Goal: Transaction & Acquisition: Subscribe to service/newsletter

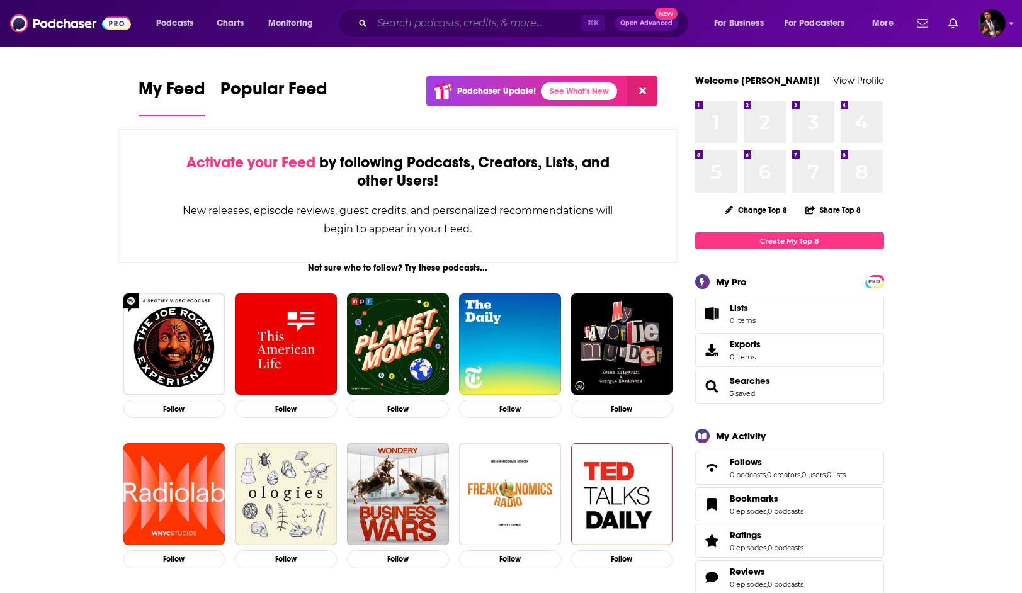
click at [484, 26] on input "Search podcasts, credits, & more..." at bounding box center [476, 23] width 209 height 20
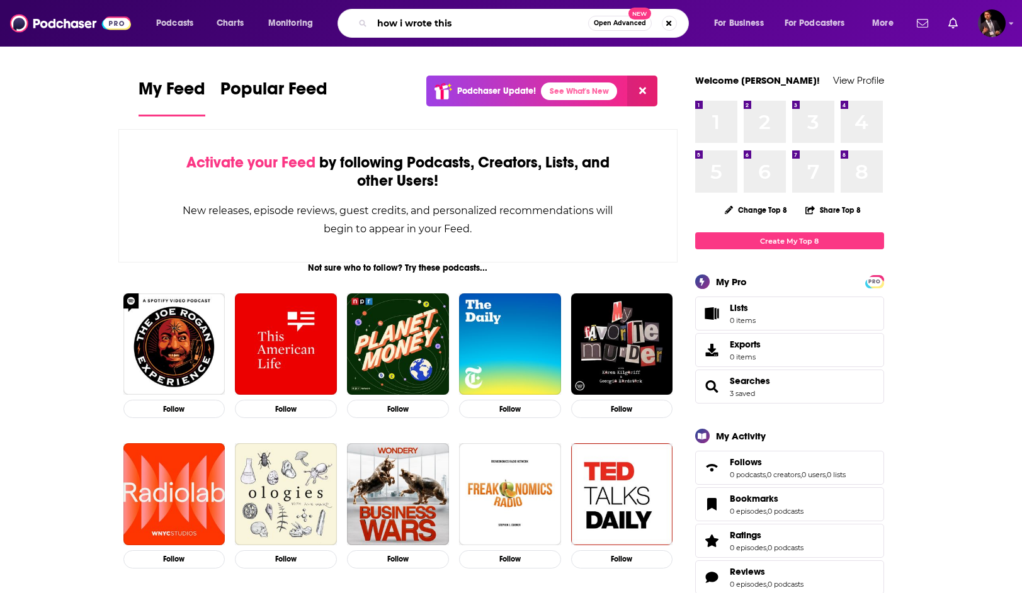
type input "how i wrote this"
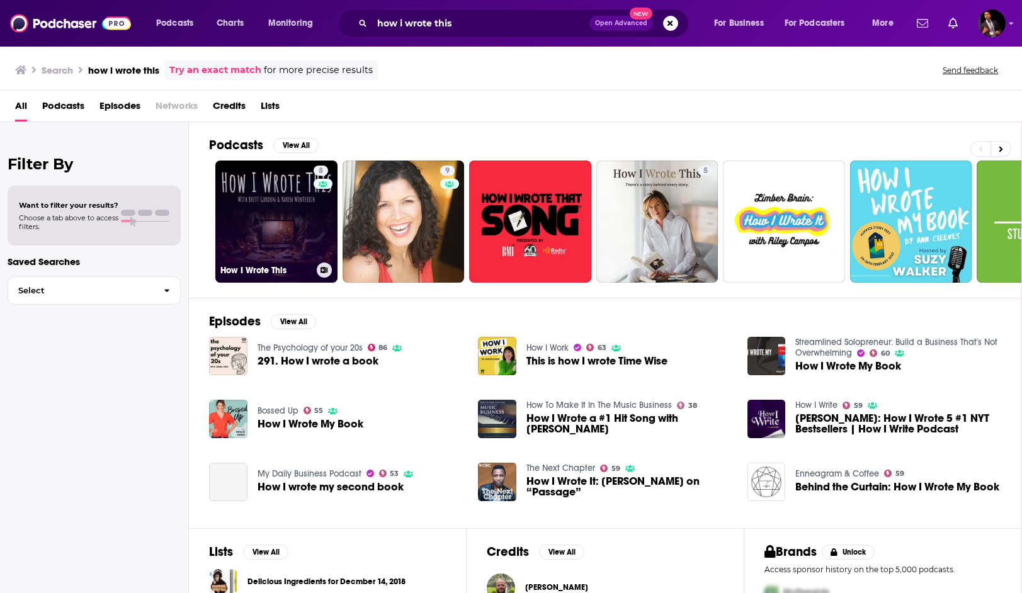
click at [281, 186] on link "8 How I Wrote This" at bounding box center [276, 222] width 122 height 122
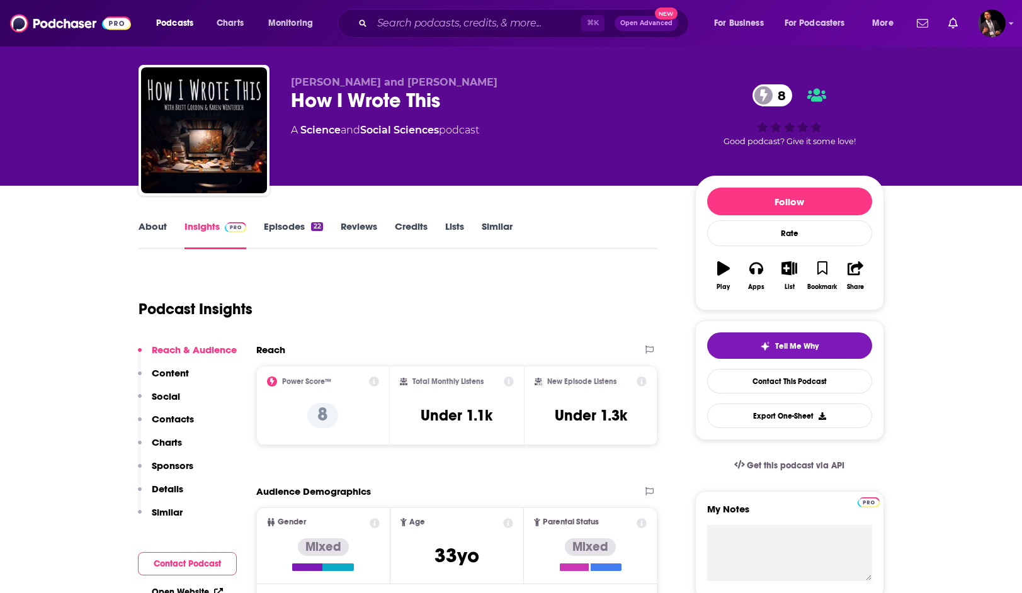
scroll to position [35, 0]
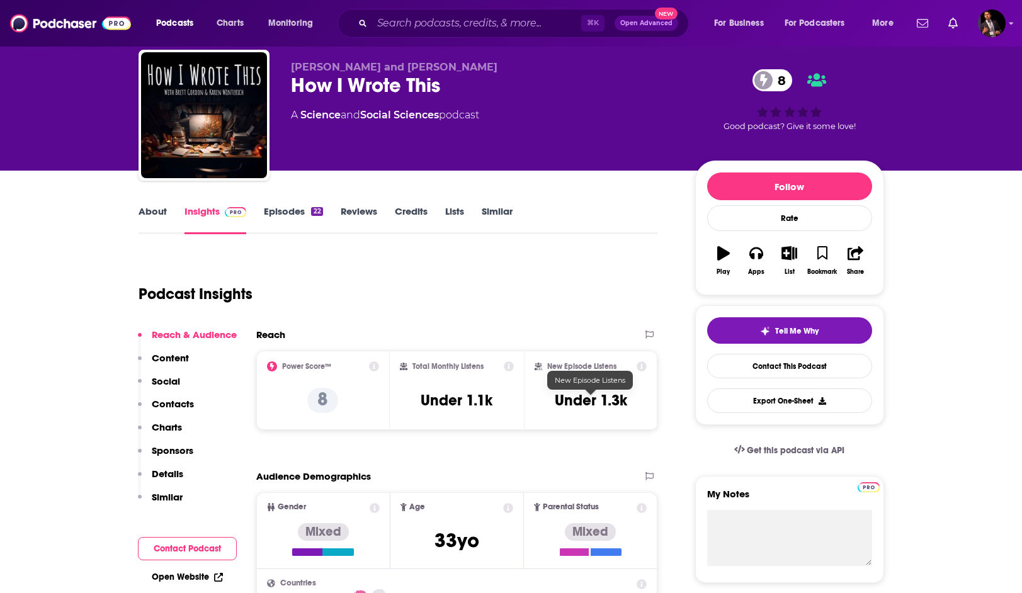
click at [579, 405] on h3 "Under 1.3k" at bounding box center [591, 400] width 72 height 19
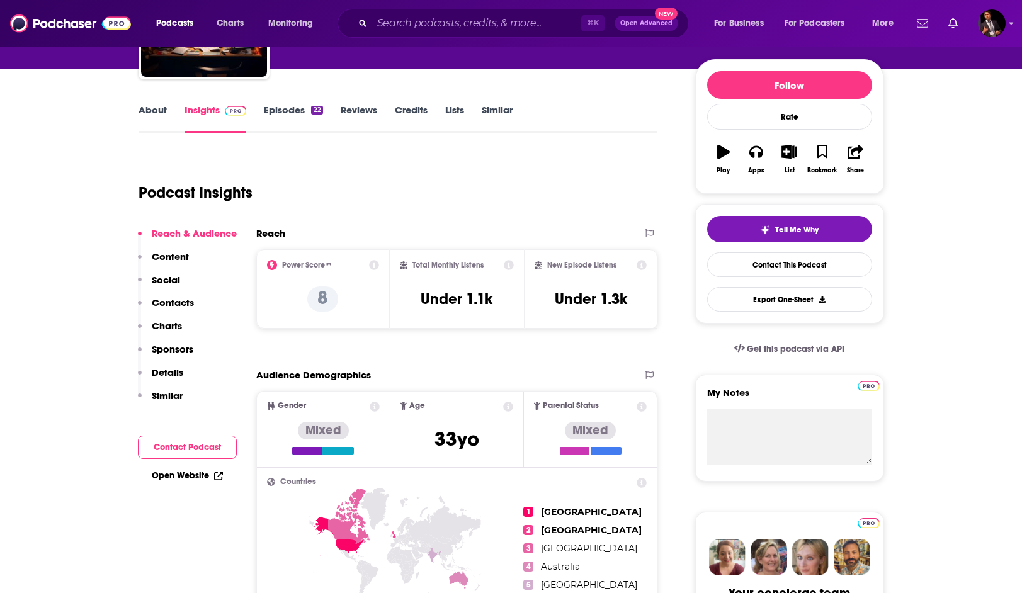
scroll to position [150, 0]
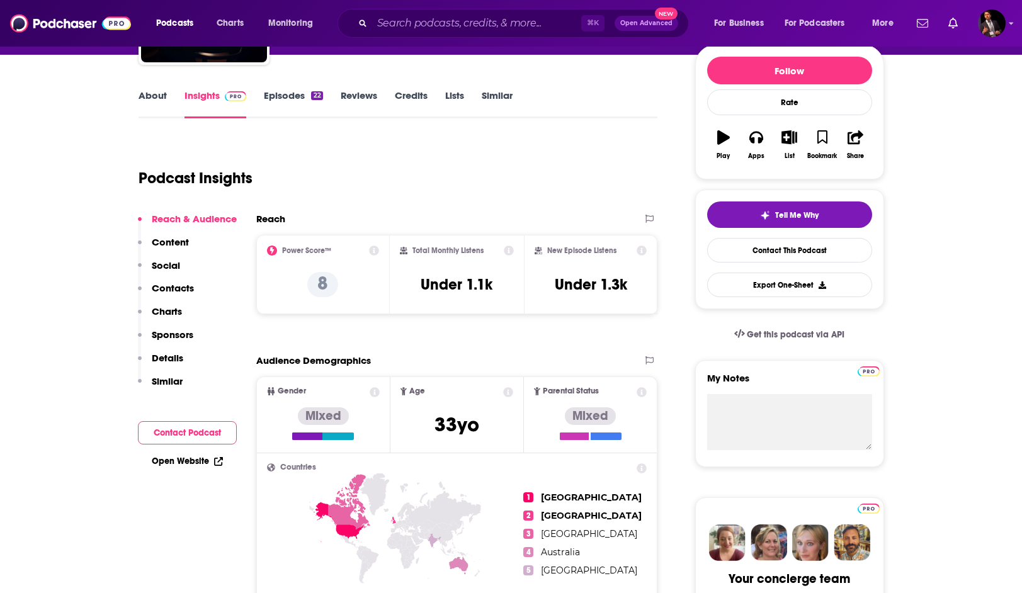
click at [173, 246] on p "Content" at bounding box center [170, 242] width 37 height 12
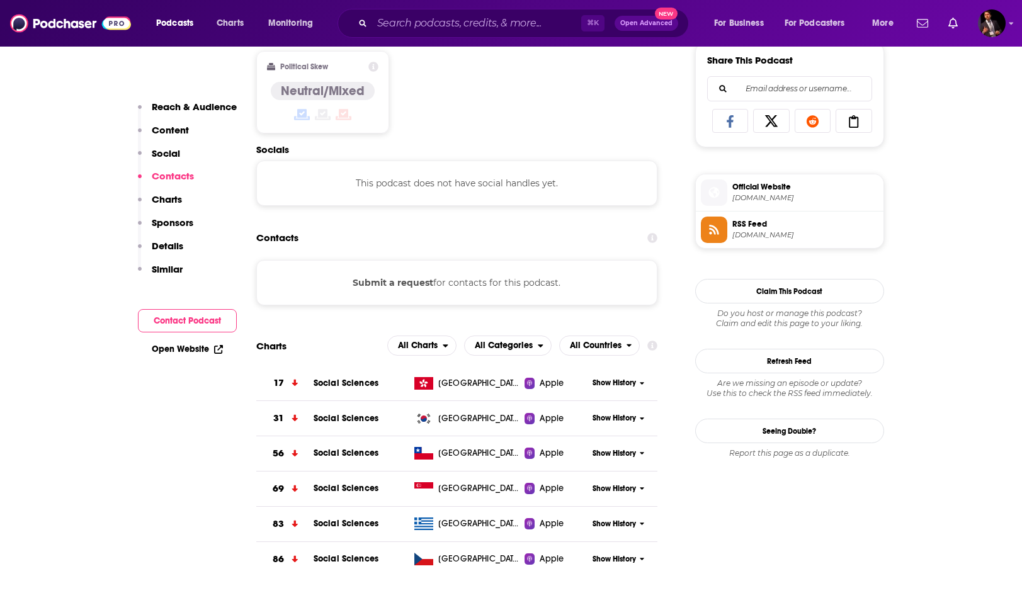
scroll to position [812, 0]
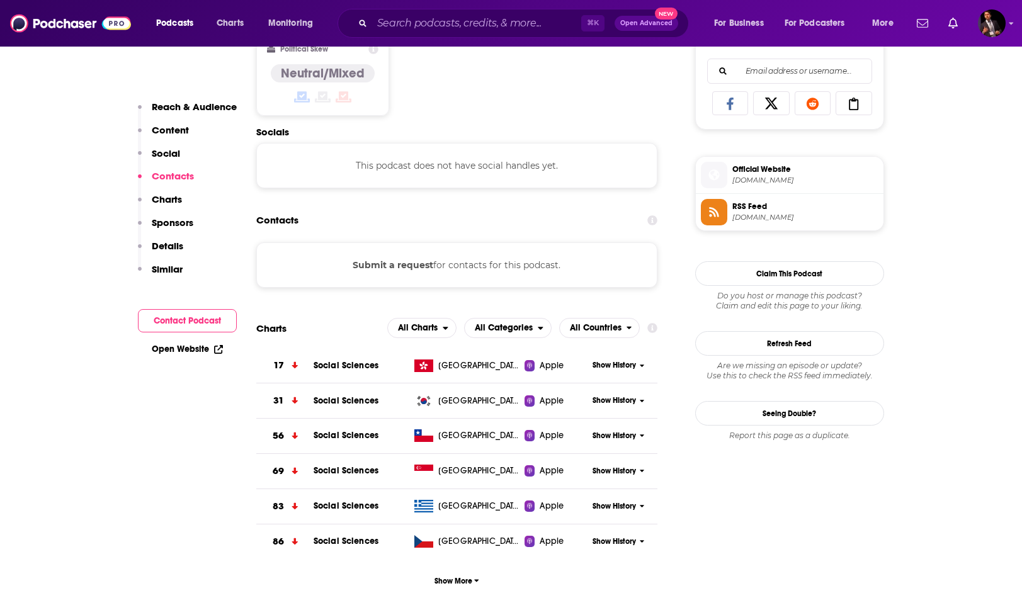
click at [173, 201] on p "Charts" at bounding box center [167, 199] width 30 height 12
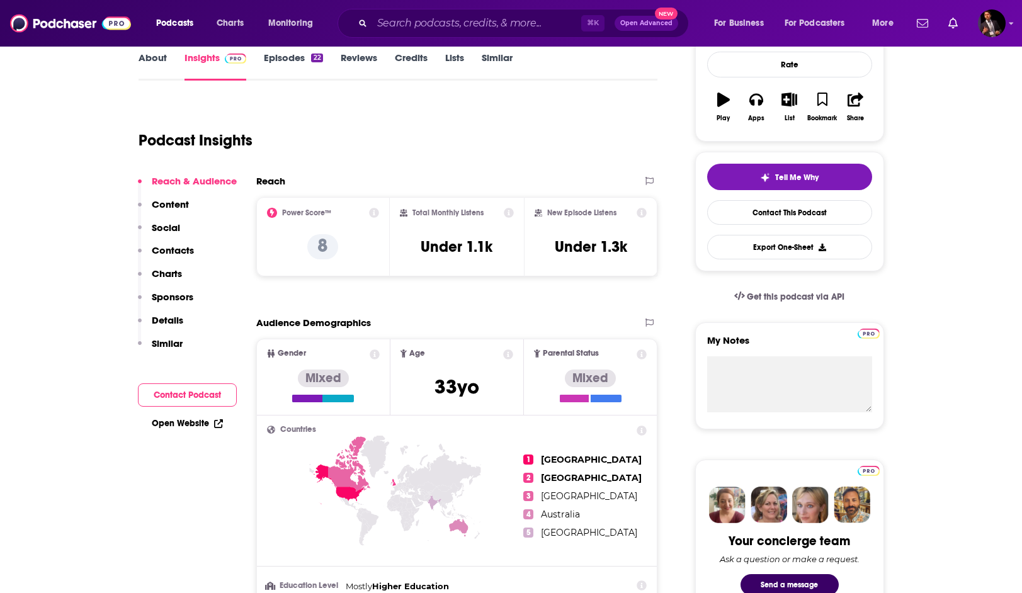
scroll to position [0, 0]
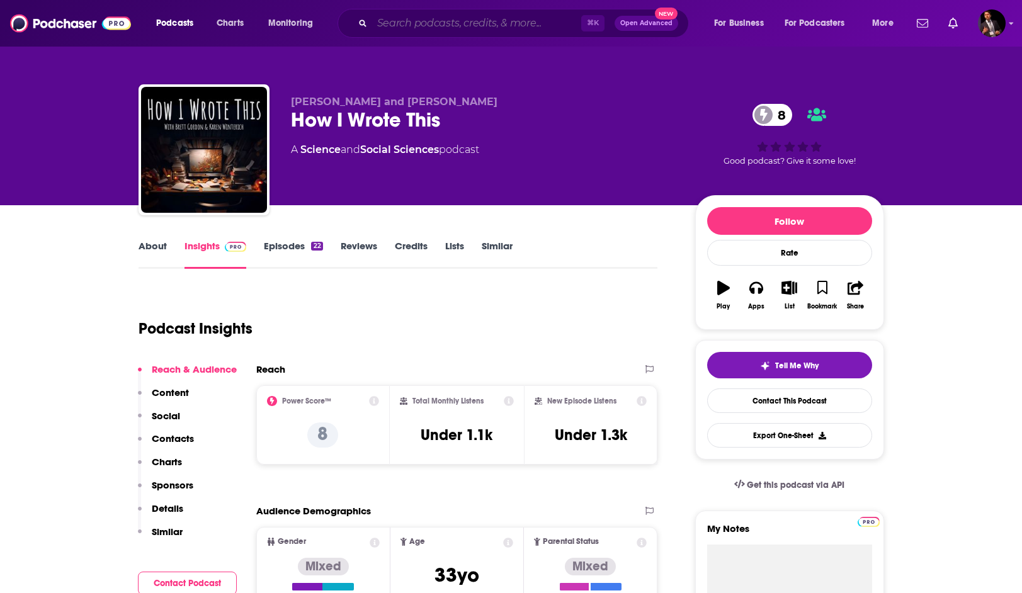
click at [507, 25] on input "Search podcasts, credits, & more..." at bounding box center [476, 23] width 209 height 20
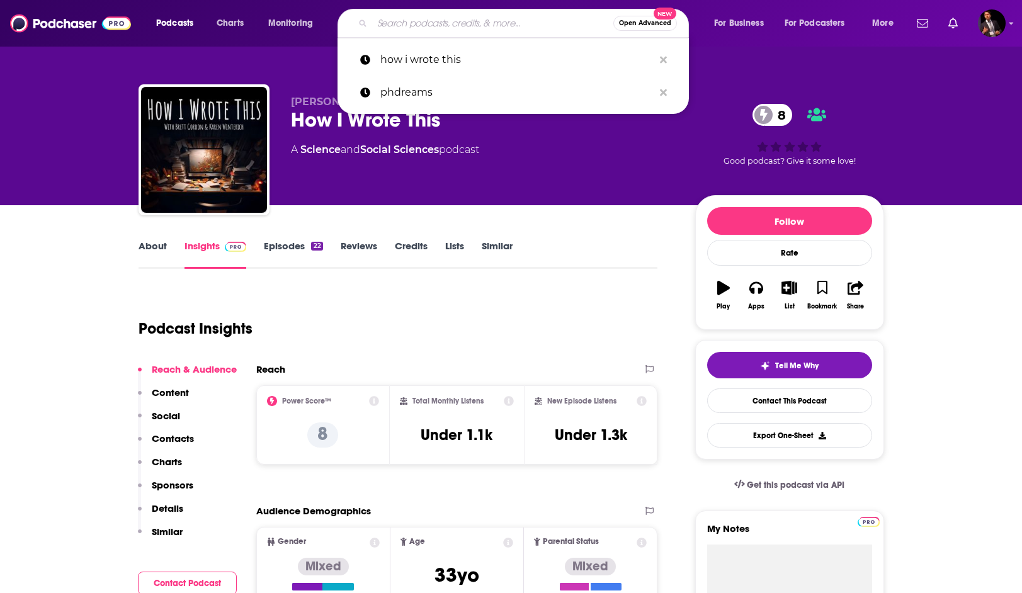
type input "s"
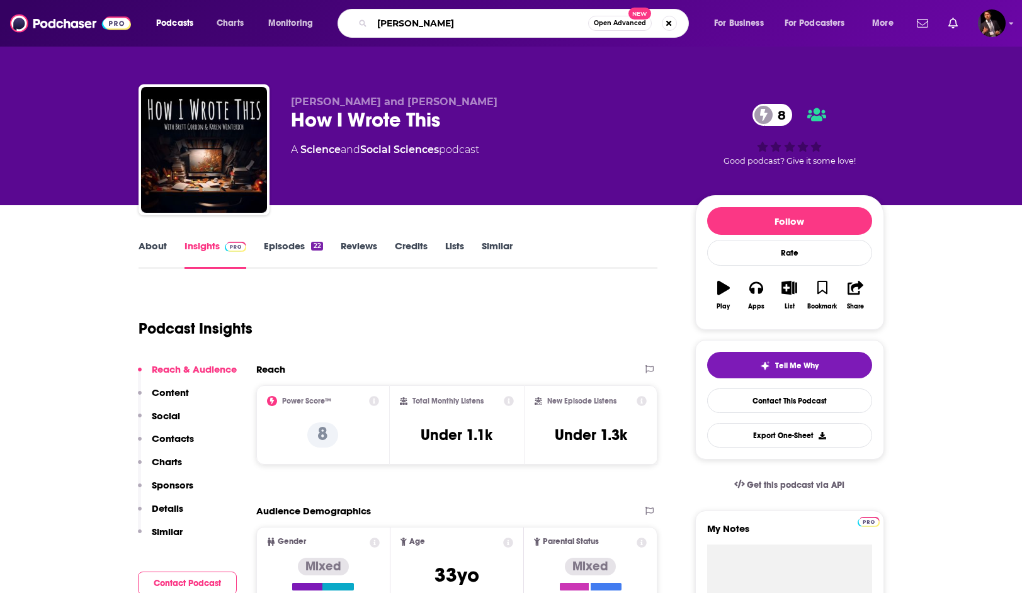
type input "[PERSON_NAME]"
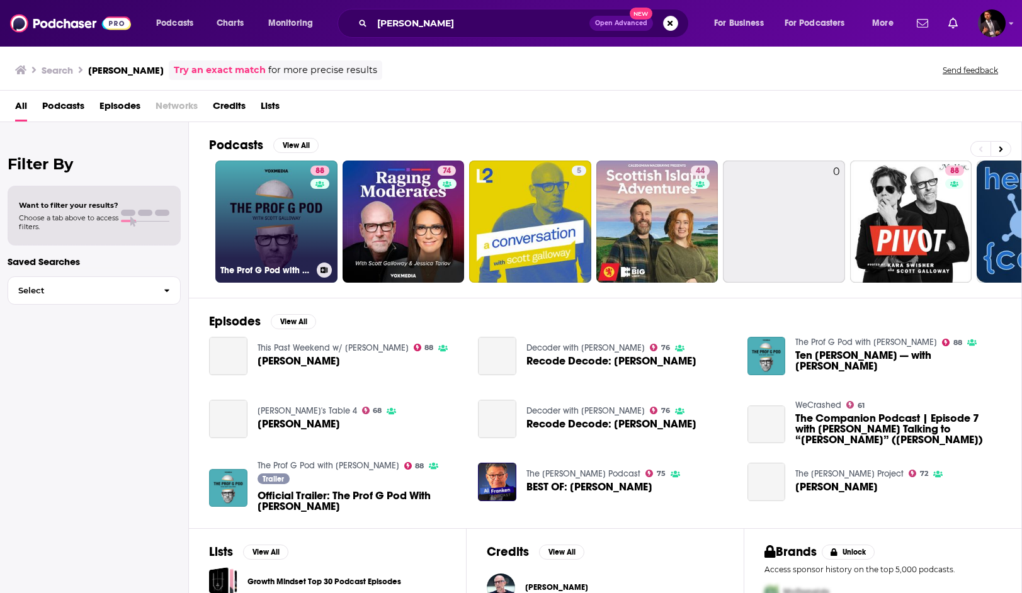
click at [275, 200] on link "88 The Prof G Pod with [PERSON_NAME]" at bounding box center [276, 222] width 122 height 122
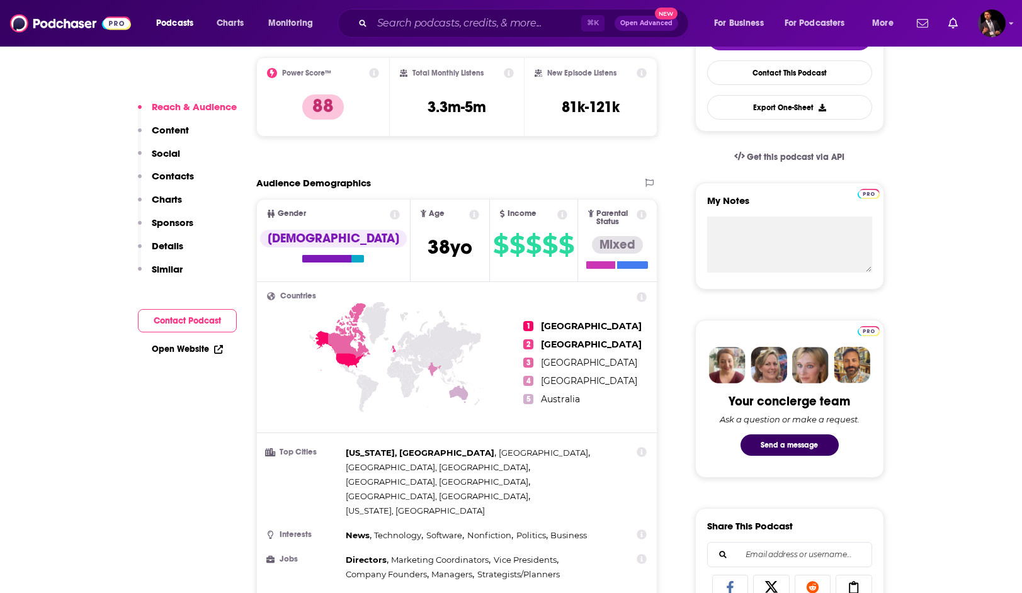
scroll to position [404, 0]
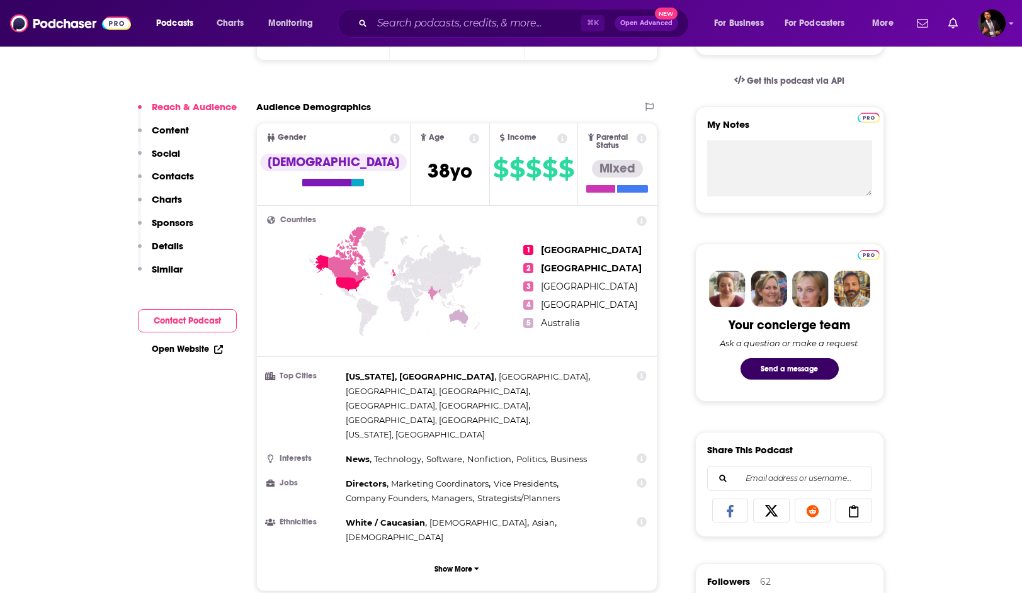
click at [171, 224] on p "Sponsors" at bounding box center [173, 223] width 42 height 12
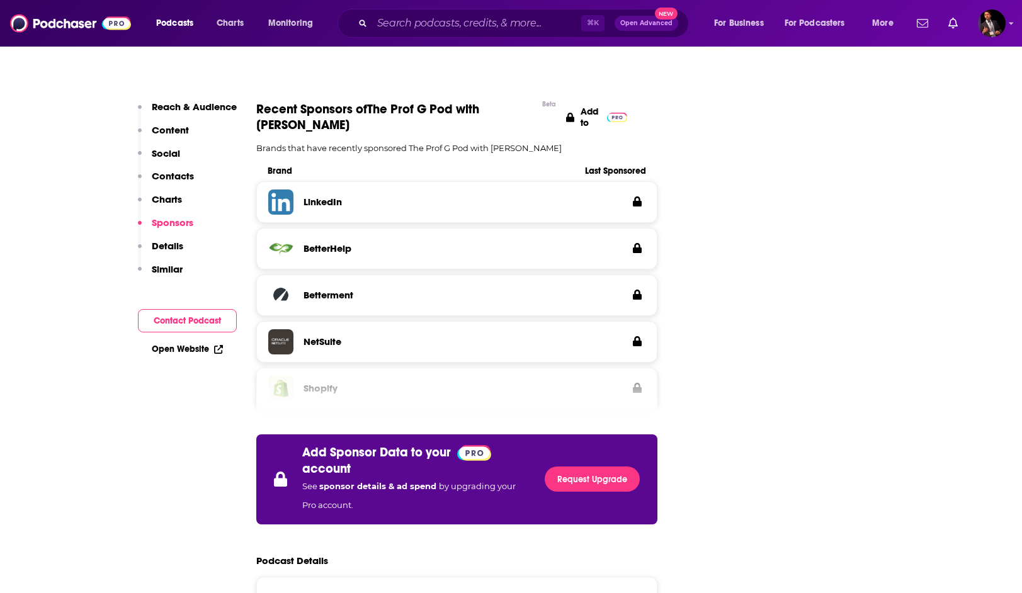
scroll to position [1832, 0]
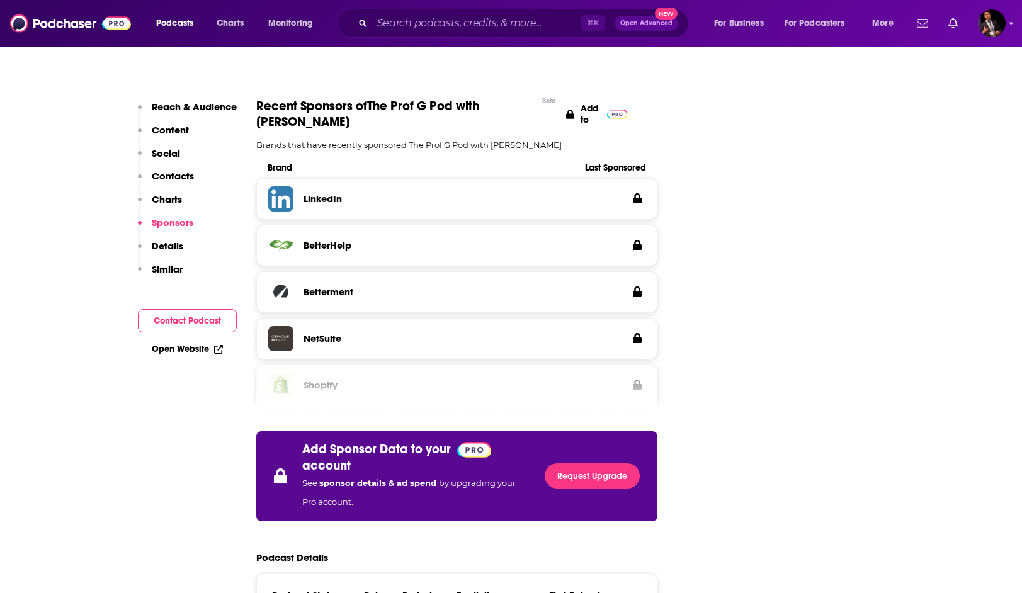
click at [611, 162] on span "Last Sponsored" at bounding box center [605, 167] width 82 height 11
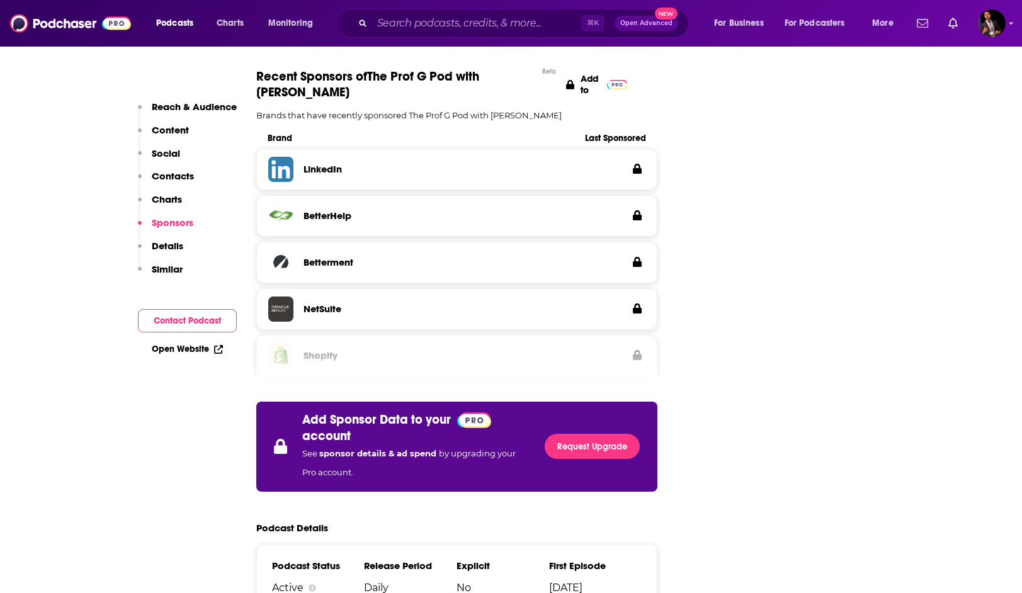
scroll to position [1863, 0]
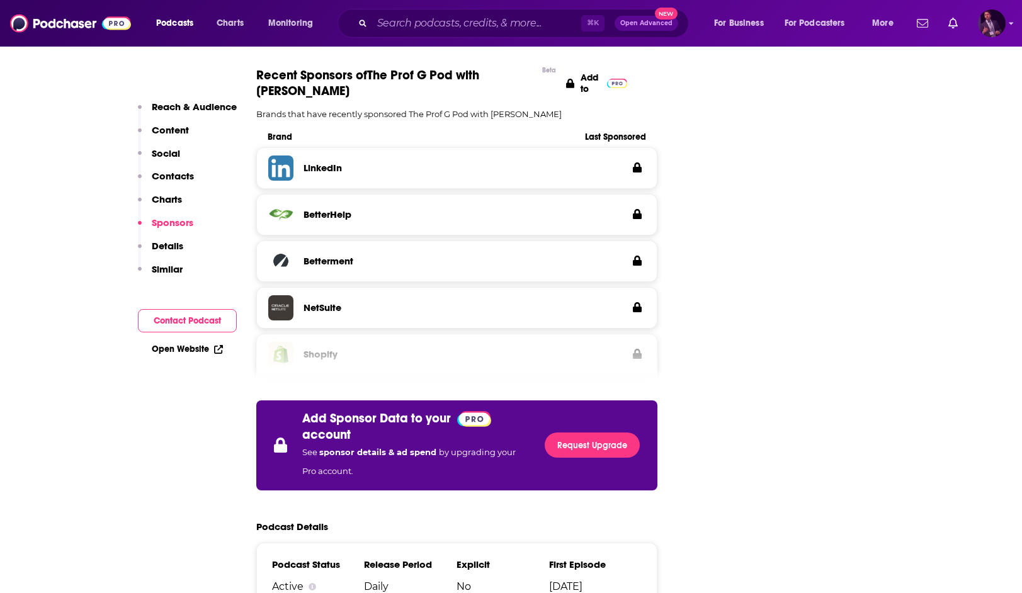
click at [1000, 27] on img "Logged in as alex_edeling" at bounding box center [992, 23] width 28 height 28
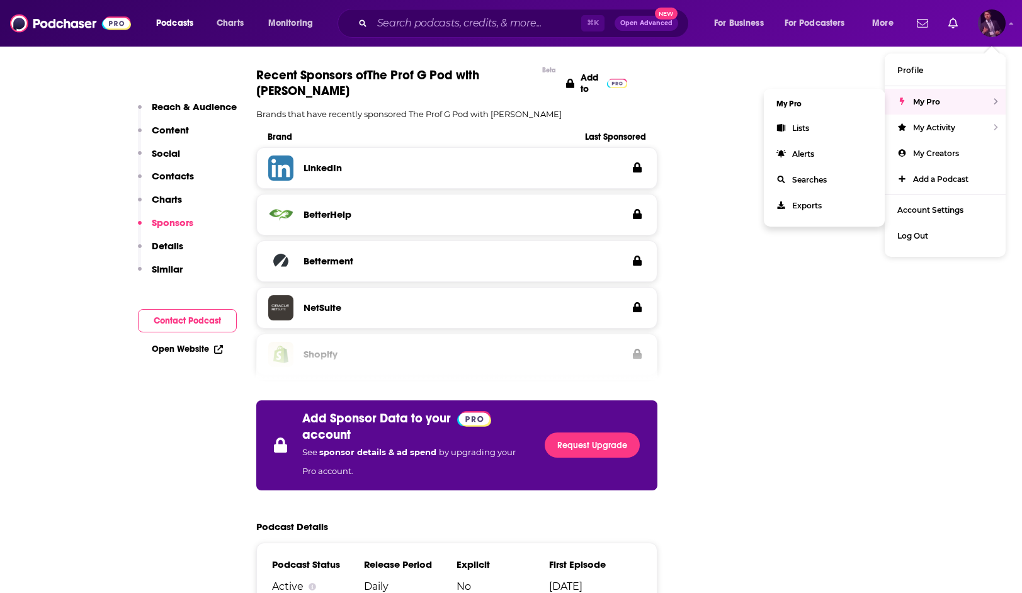
click at [965, 105] on div "My Pro" at bounding box center [945, 102] width 121 height 26
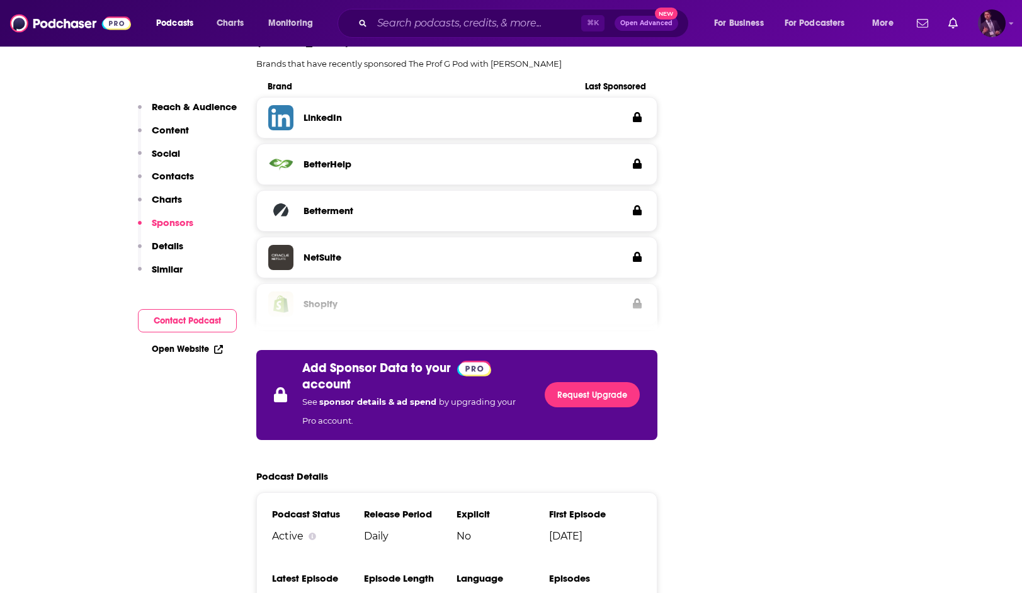
scroll to position [1916, 0]
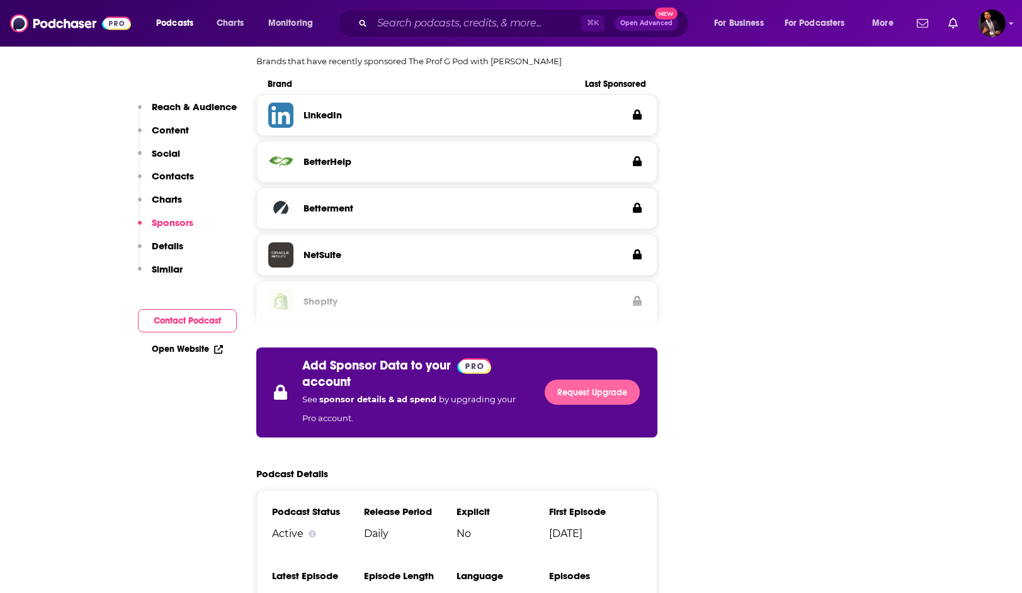
click at [629, 380] on link "Request Upgrade" at bounding box center [592, 392] width 95 height 25
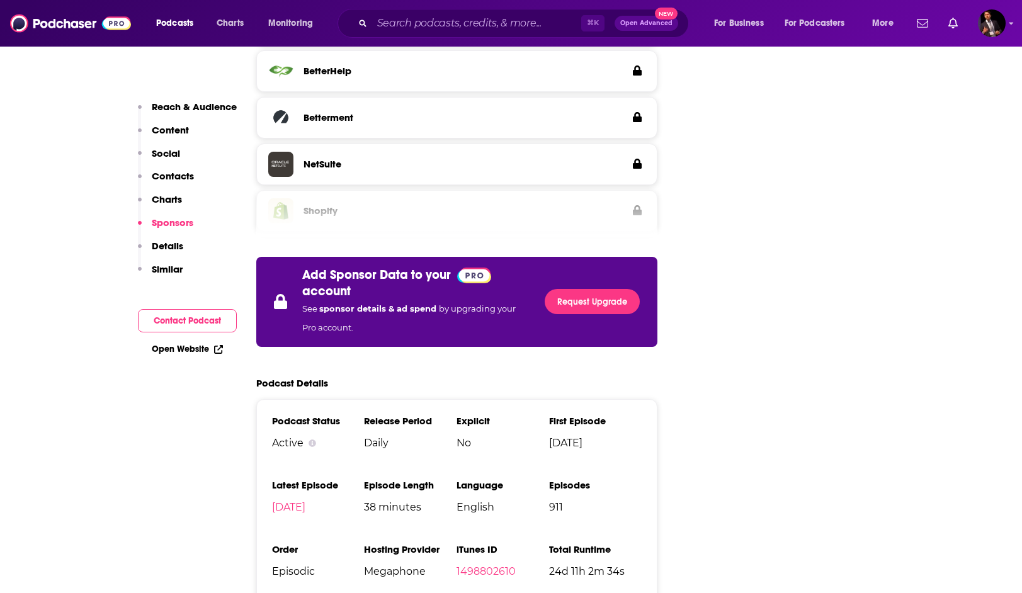
scroll to position [2018, 0]
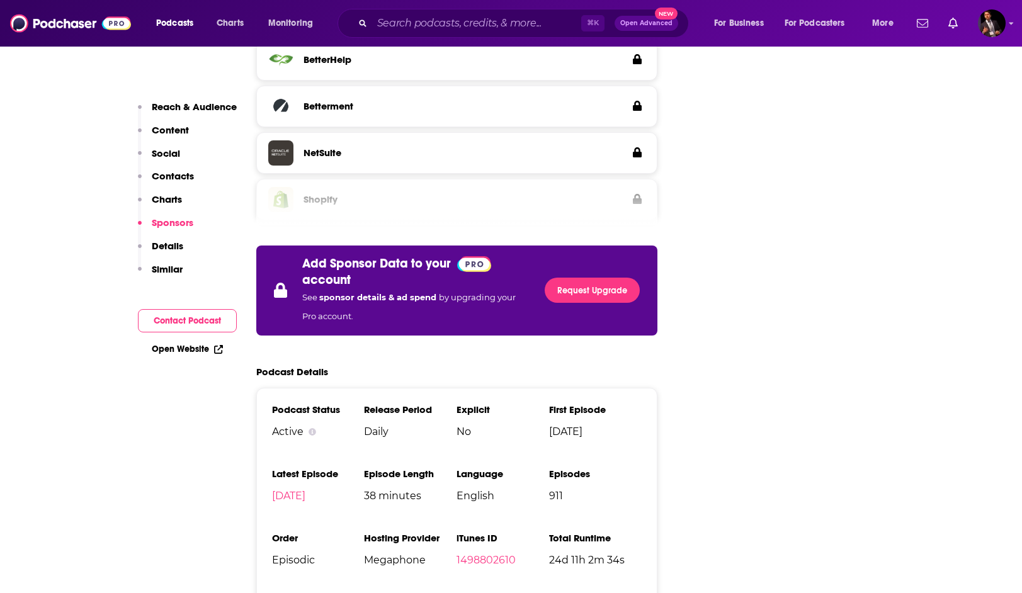
click at [463, 256] on img at bounding box center [474, 264] width 35 height 16
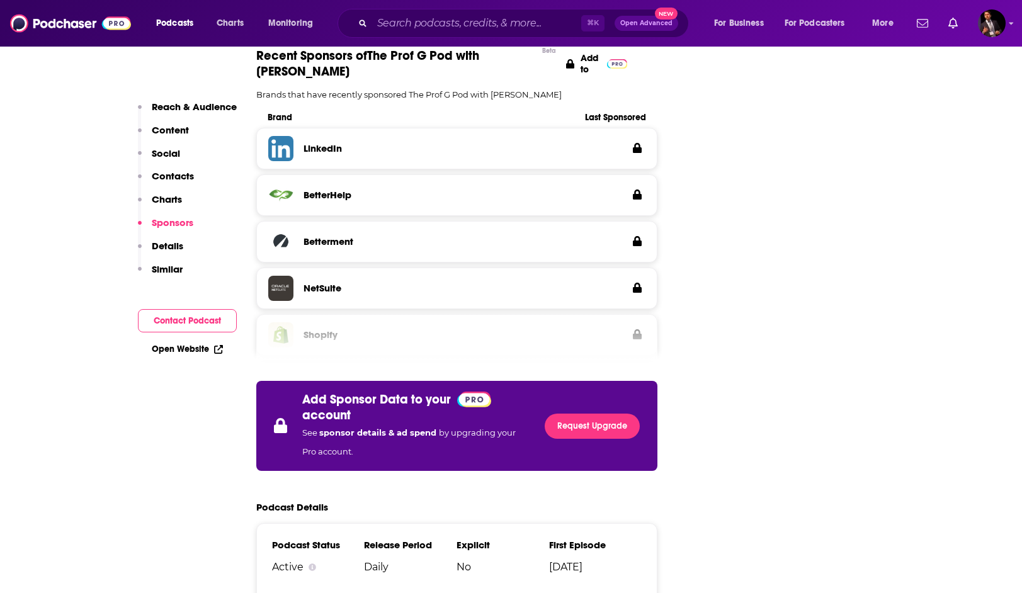
scroll to position [2048, 0]
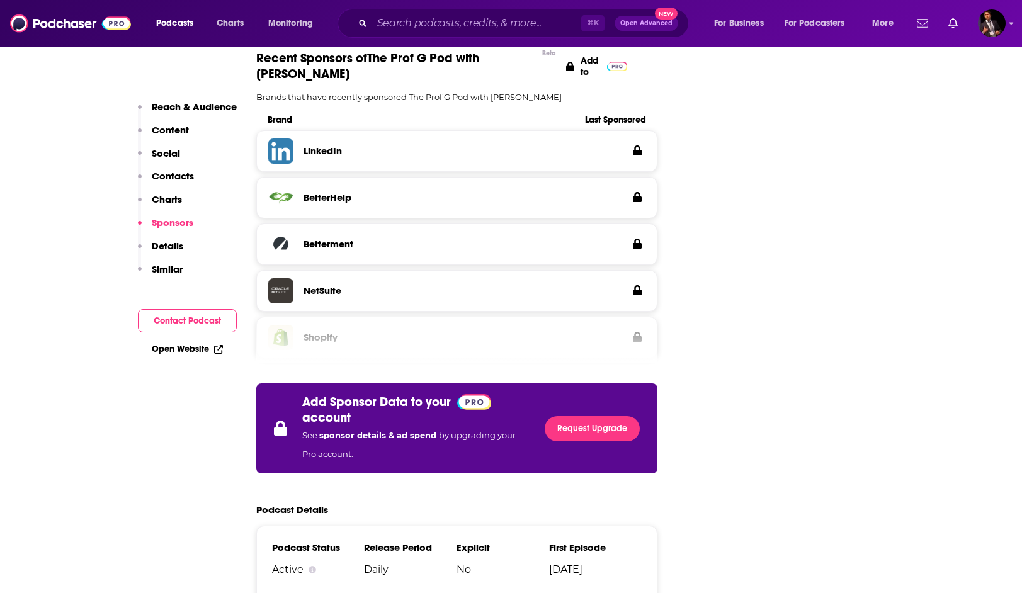
click at [176, 250] on p "Details" at bounding box center [167, 246] width 31 height 12
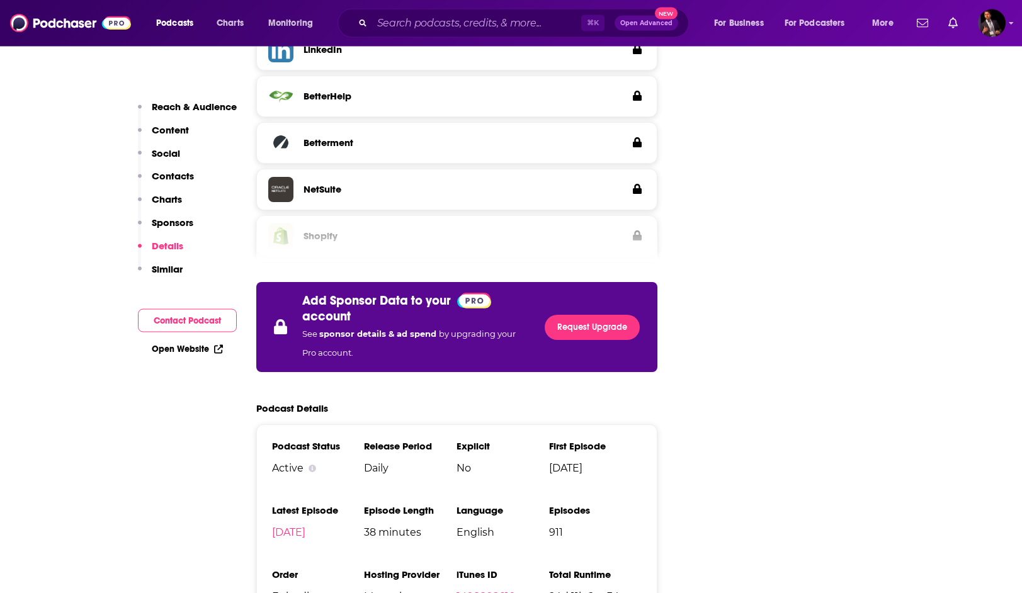
click at [188, 225] on p "Sponsors" at bounding box center [173, 223] width 42 height 12
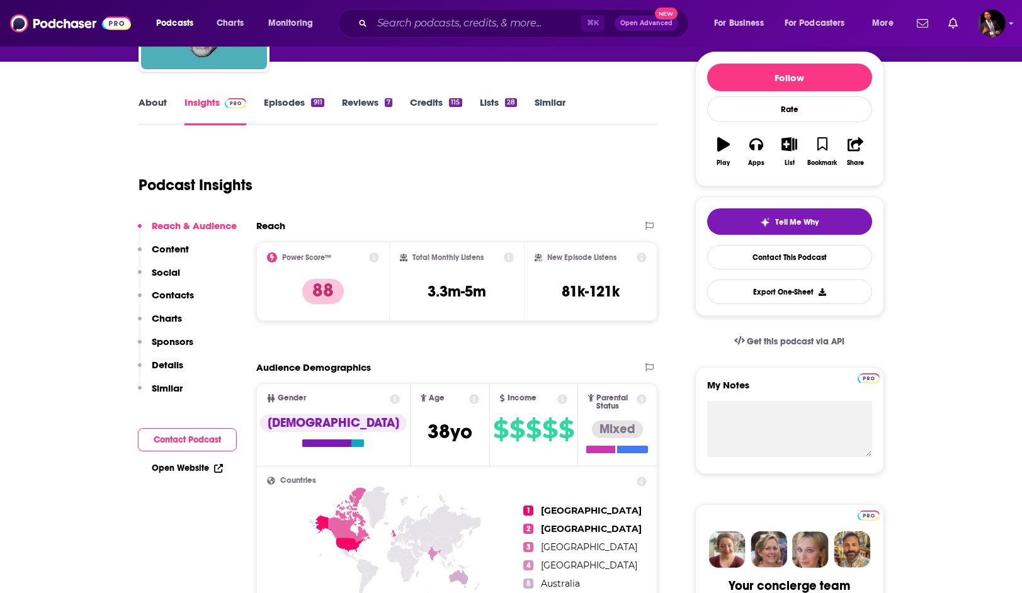
scroll to position [0, 0]
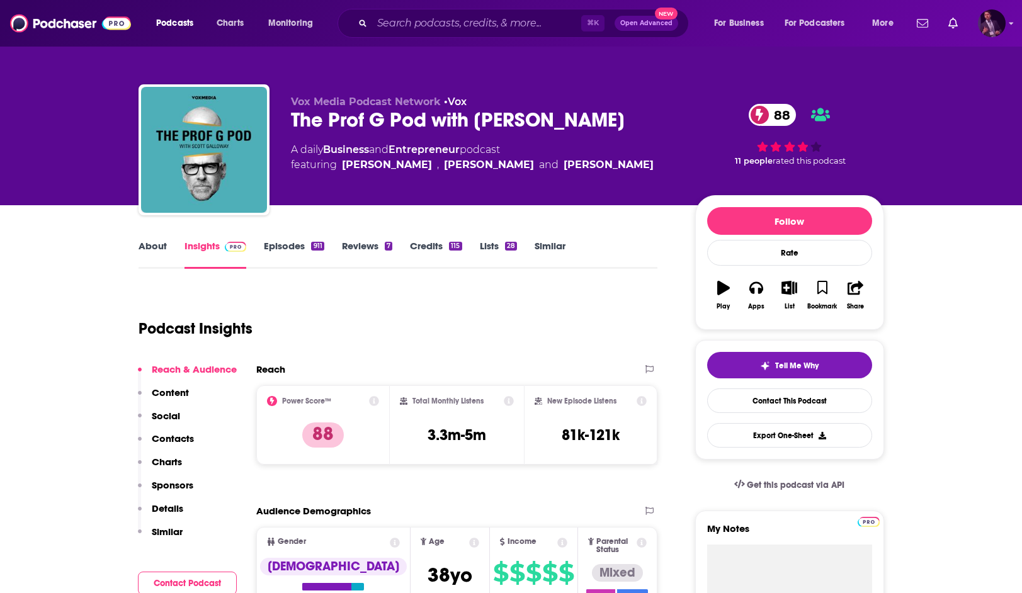
click at [1001, 28] on img "Logged in as alex_edeling" at bounding box center [992, 23] width 28 height 28
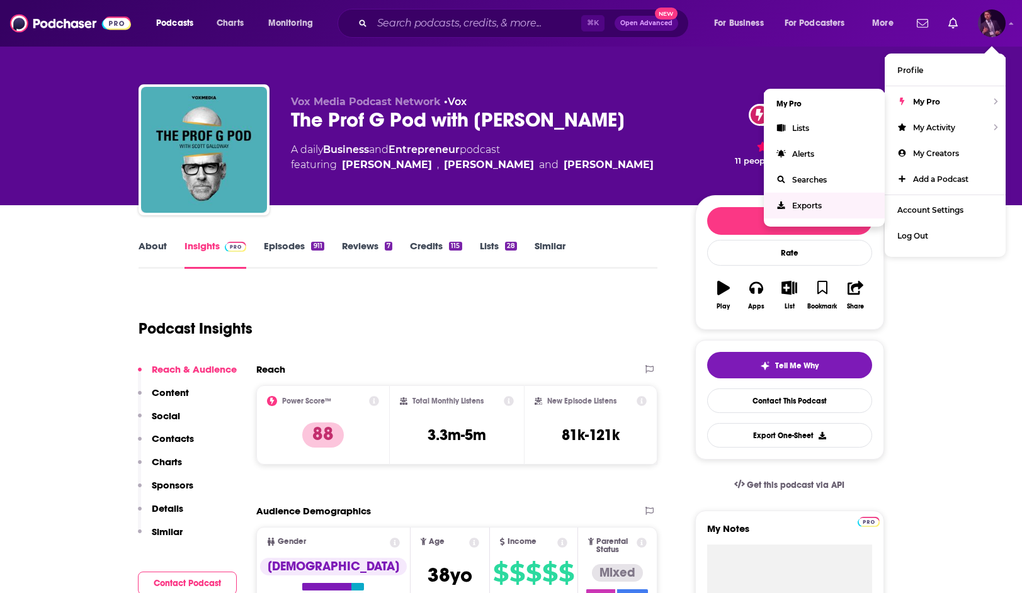
click at [802, 207] on span "Exports" at bounding box center [807, 205] width 30 height 9
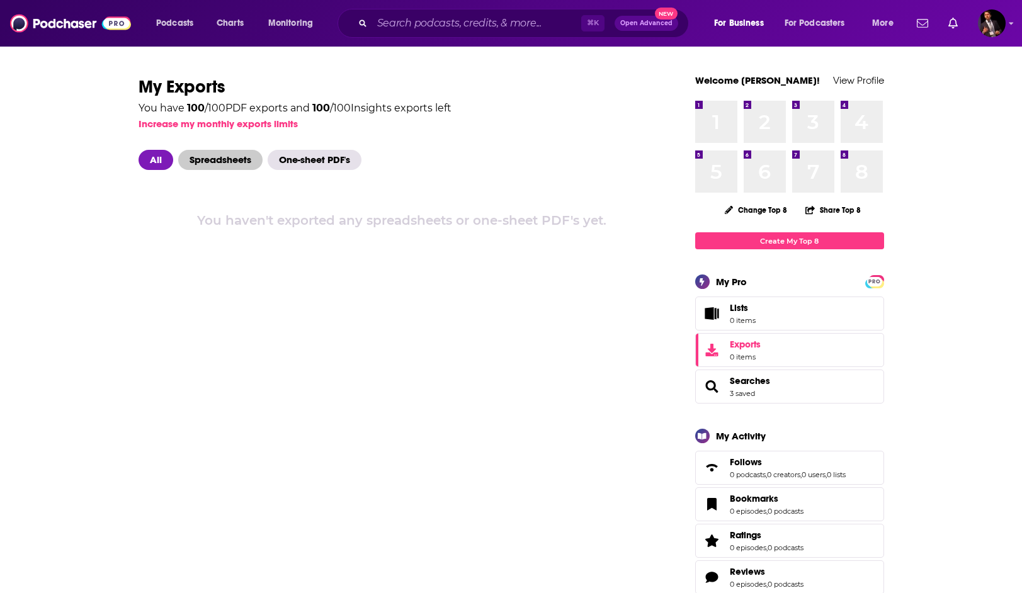
click at [246, 166] on span "Spreadsheets" at bounding box center [220, 160] width 84 height 20
click at [153, 161] on span "All" at bounding box center [156, 160] width 35 height 20
